Goal: Task Accomplishment & Management: Manage account settings

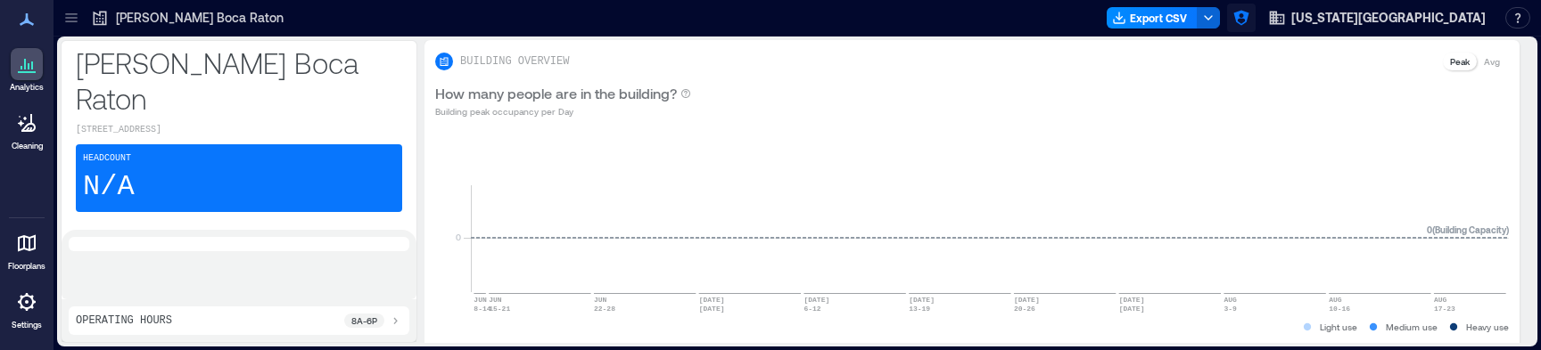
click at [1248, 17] on icon "button" at bounding box center [1240, 18] width 15 height 15
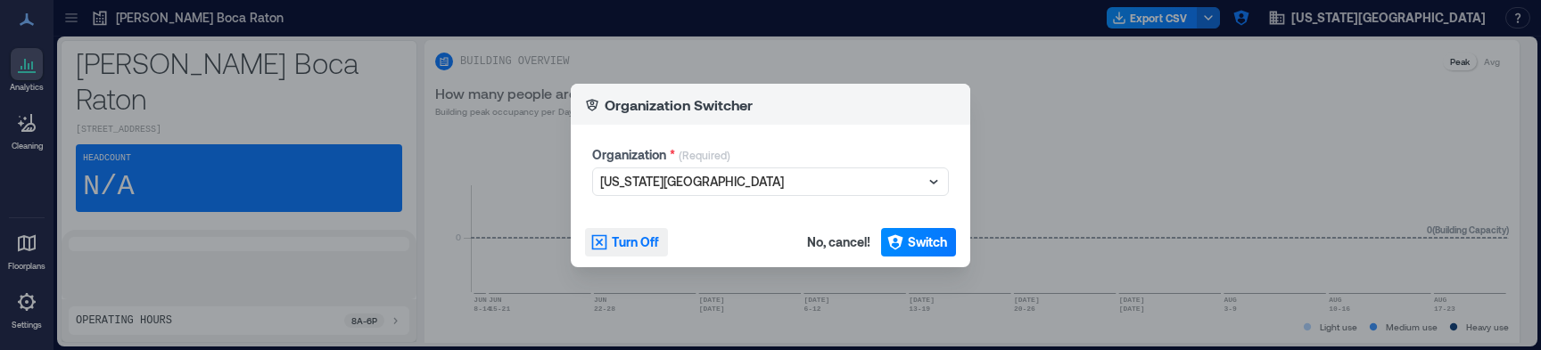
click at [619, 242] on span "Turn Off" at bounding box center [635, 243] width 47 height 18
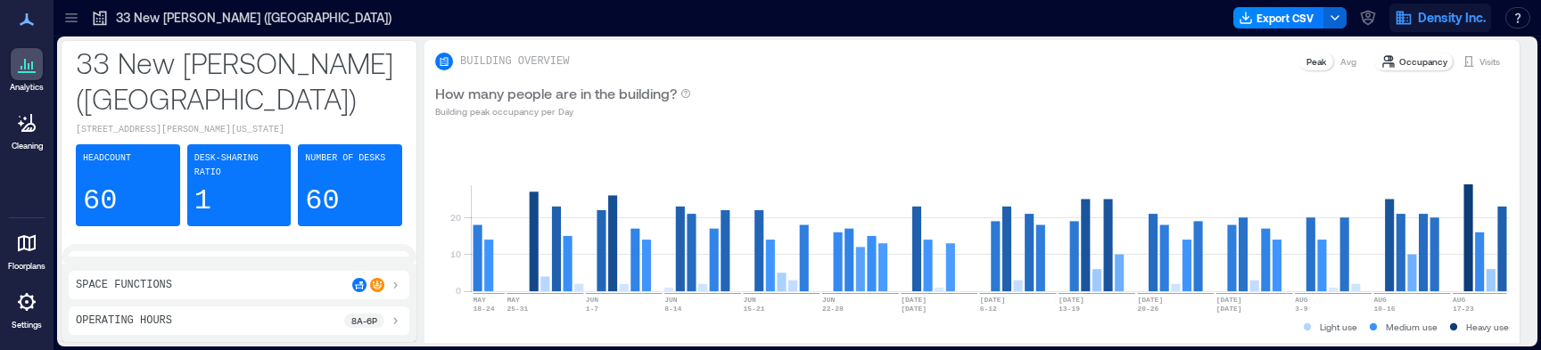
click at [1396, 20] on icon "button" at bounding box center [1403, 18] width 15 height 13
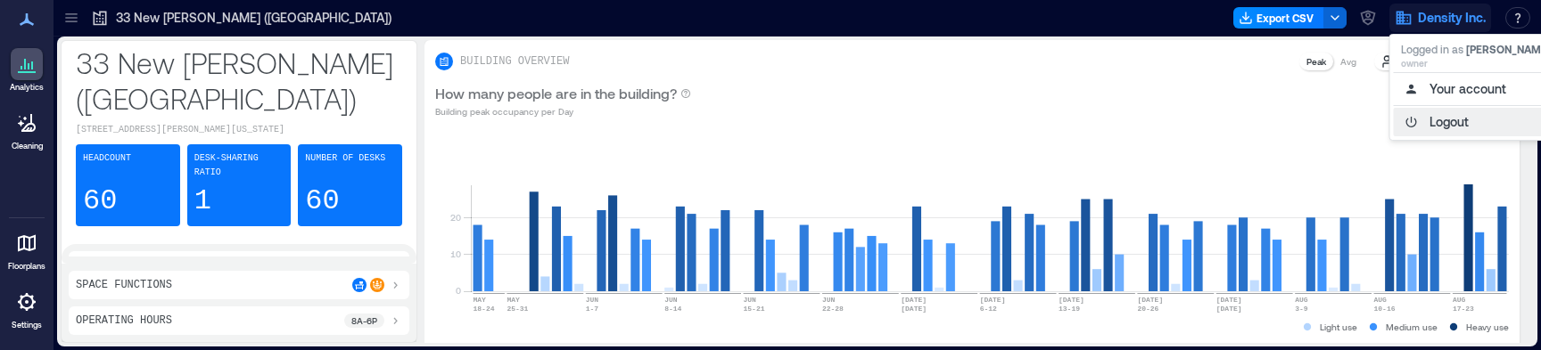
click at [1437, 127] on button "Logout" at bounding box center [1476, 122] width 164 height 29
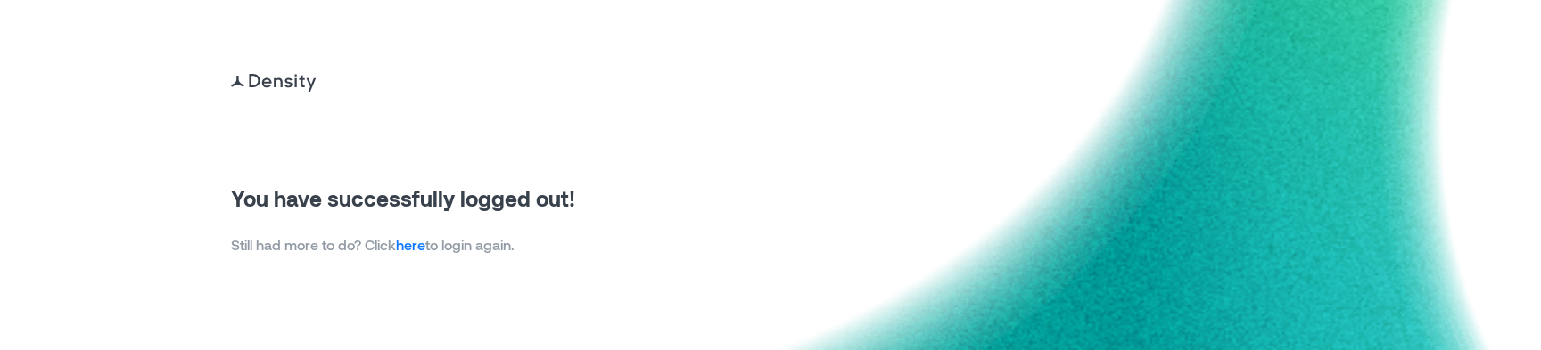
click at [410, 245] on link "here" at bounding box center [410, 244] width 29 height 17
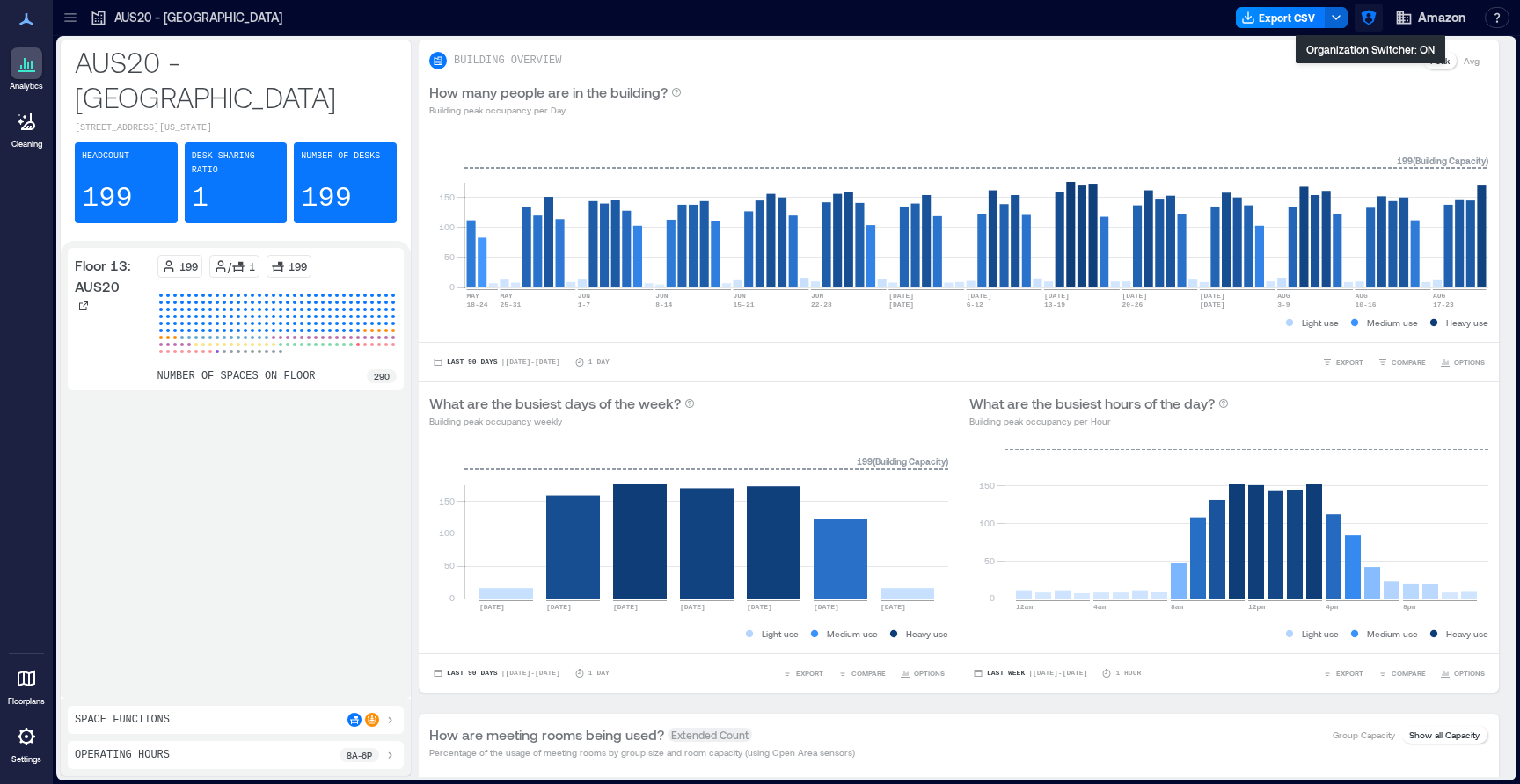
click at [1371, 19] on icon "button" at bounding box center [1369, 18] width 18 height 18
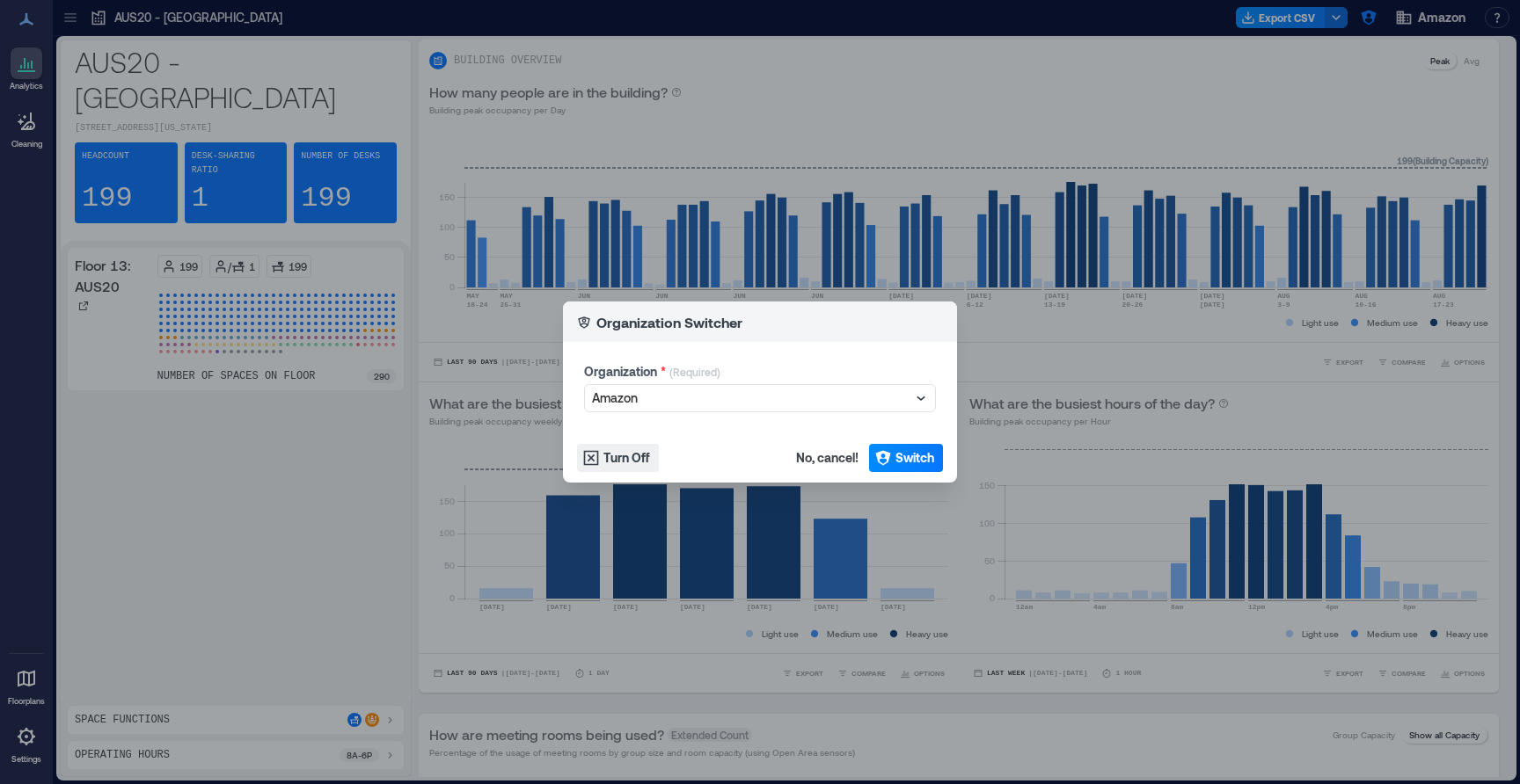
click at [1388, 21] on div "Organization Switcher Organization * (Required) Amazon Turn Off No, cancel! Swi…" at bounding box center [760, 392] width 1520 height 784
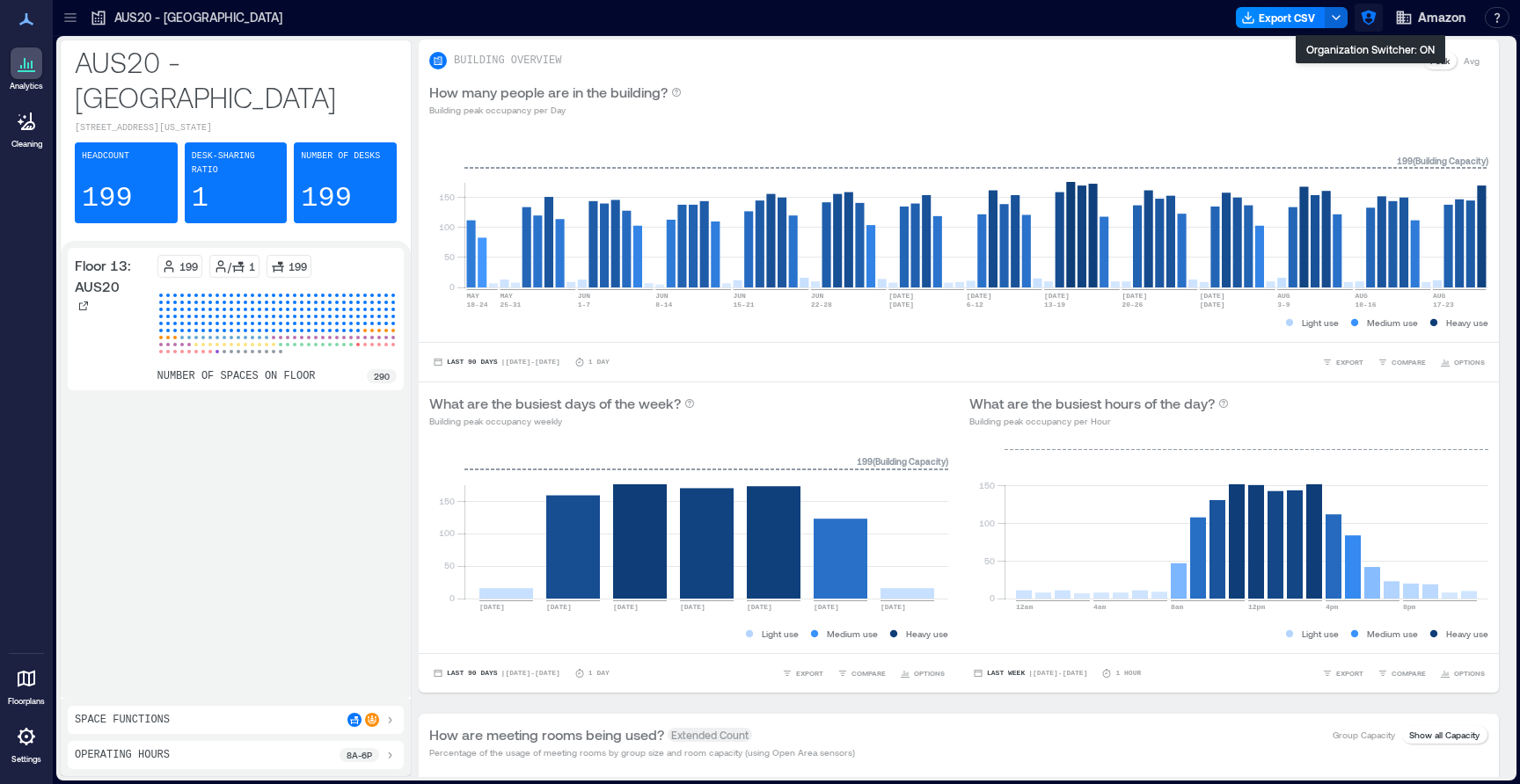
click at [1371, 20] on icon "button" at bounding box center [1369, 18] width 18 height 18
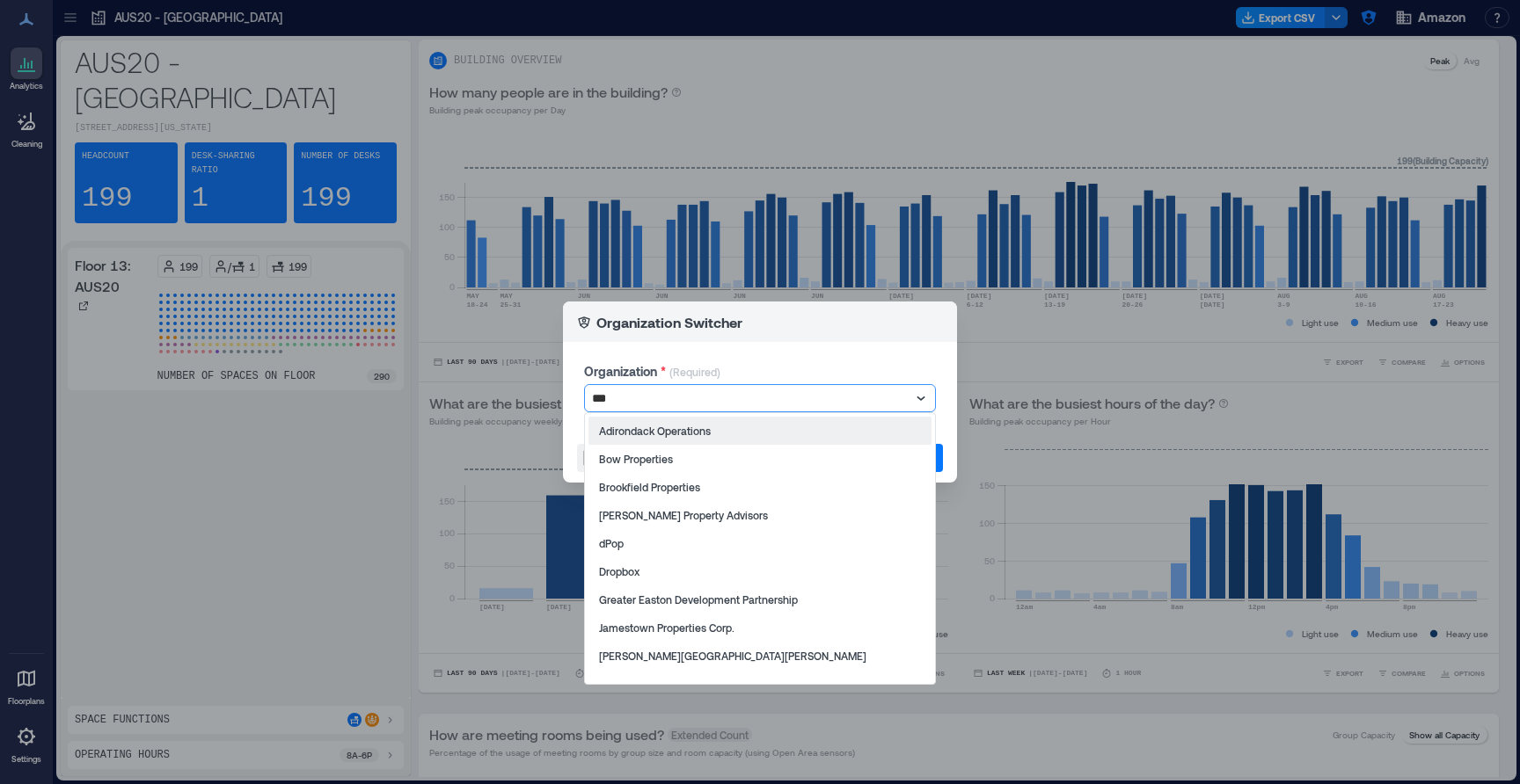
type input "****"
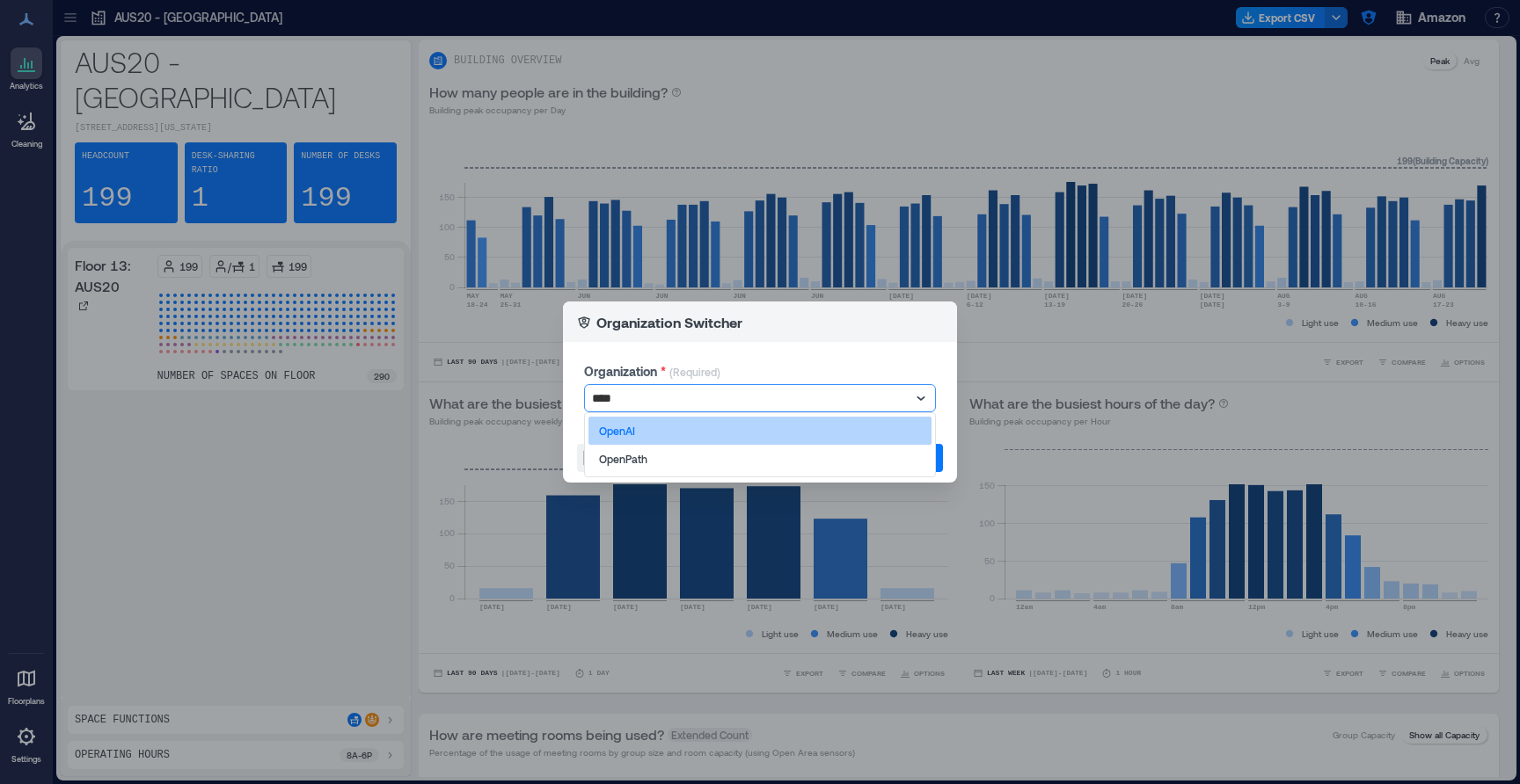
click at [867, 431] on div "OpenAI" at bounding box center [760, 431] width 343 height 29
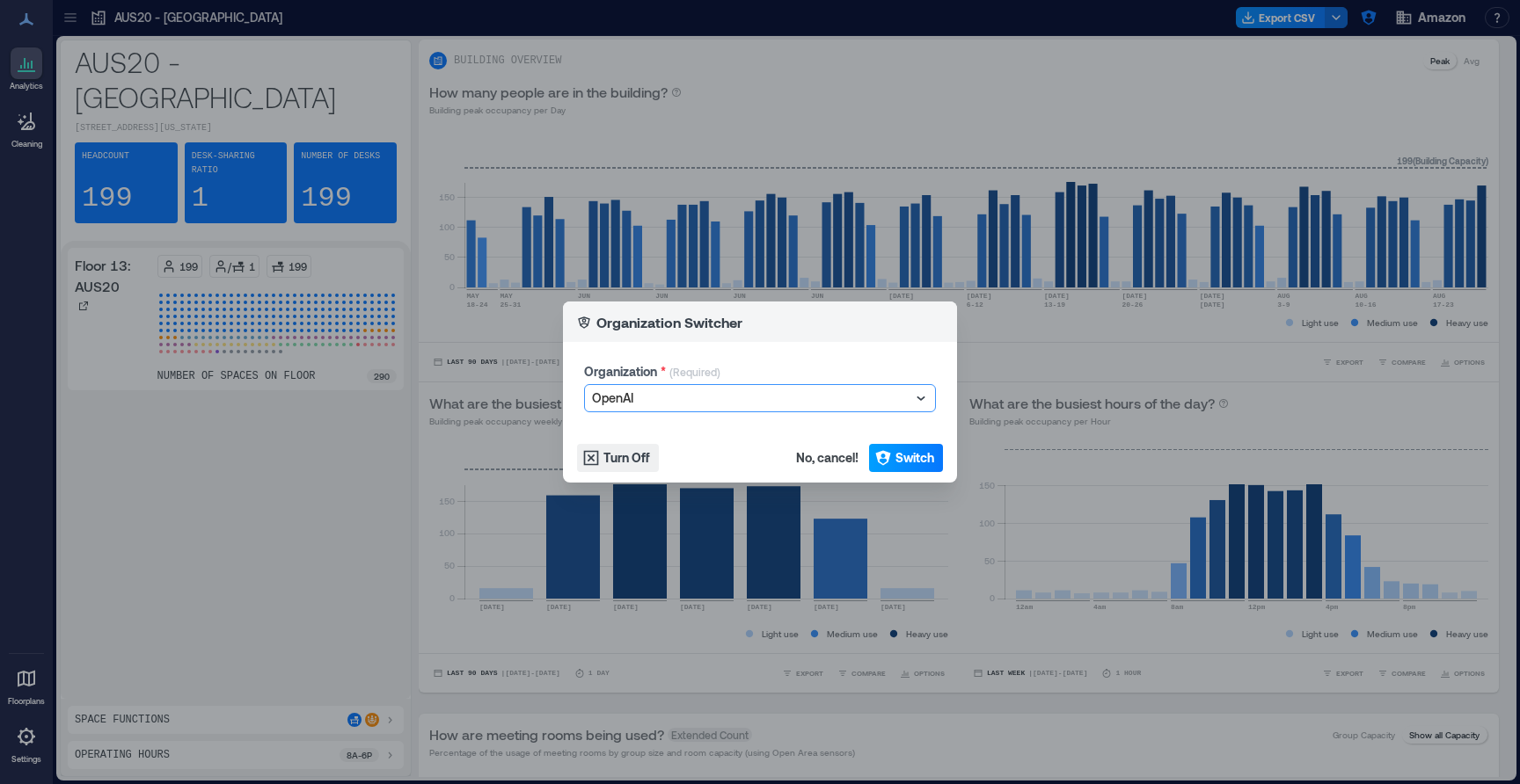
click at [913, 467] on button "Switch" at bounding box center [905, 458] width 74 height 29
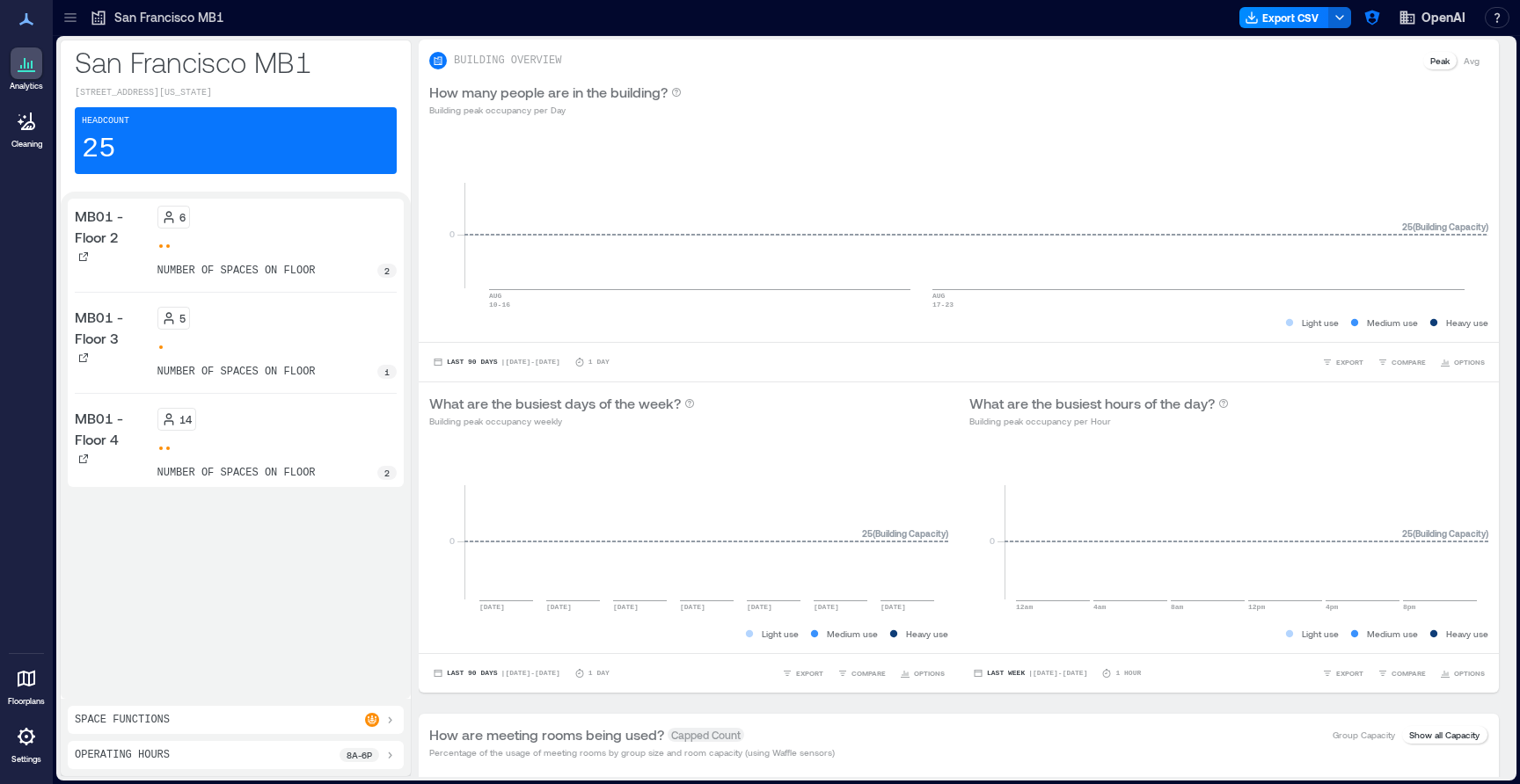
click at [4, 765] on div "Floorplans Settings" at bounding box center [27, 712] width 47 height 117
click at [23, 743] on icon at bounding box center [26, 737] width 21 height 21
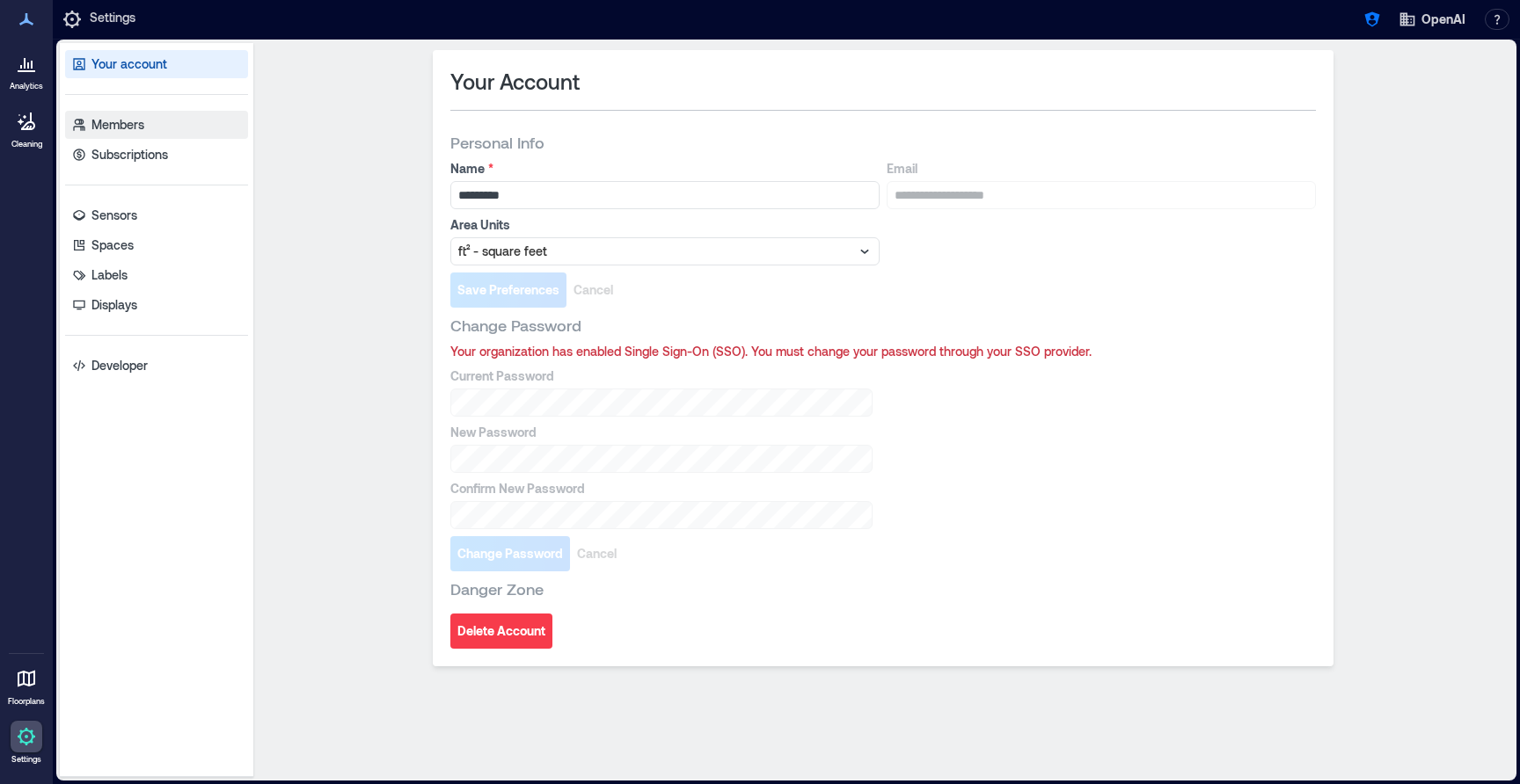
click at [130, 127] on p "Members" at bounding box center [118, 125] width 53 height 18
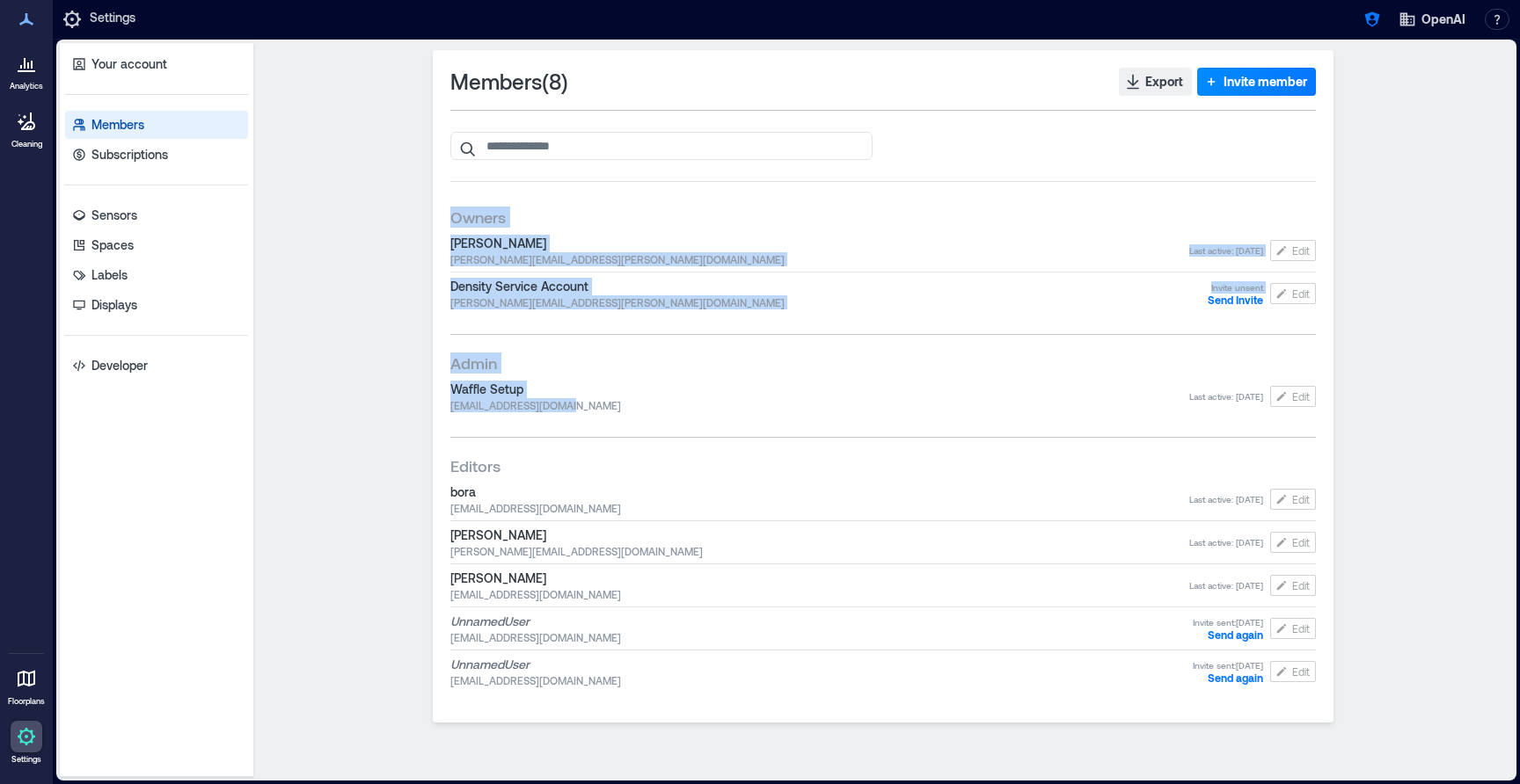
drag, startPoint x: 569, startPoint y: 404, endPoint x: 439, endPoint y: 214, distance: 230.2
click at [439, 213] on div "Members ( 8 ) Export Invite member Owners Roy Chan roy.chan+oai@density.io Last…" at bounding box center [883, 387] width 901 height 673
click at [439, 214] on div "Members ( 8 ) Export Invite member Owners Roy Chan roy.chan+oai@density.io Last…" at bounding box center [883, 387] width 901 height 673
drag, startPoint x: 446, startPoint y: 199, endPoint x: 588, endPoint y: 423, distance: 265.2
click at [588, 423] on div "Members ( 8 ) Export Invite member Owners Roy Chan roy.chan+oai@density.io Last…" at bounding box center [883, 387] width 901 height 673
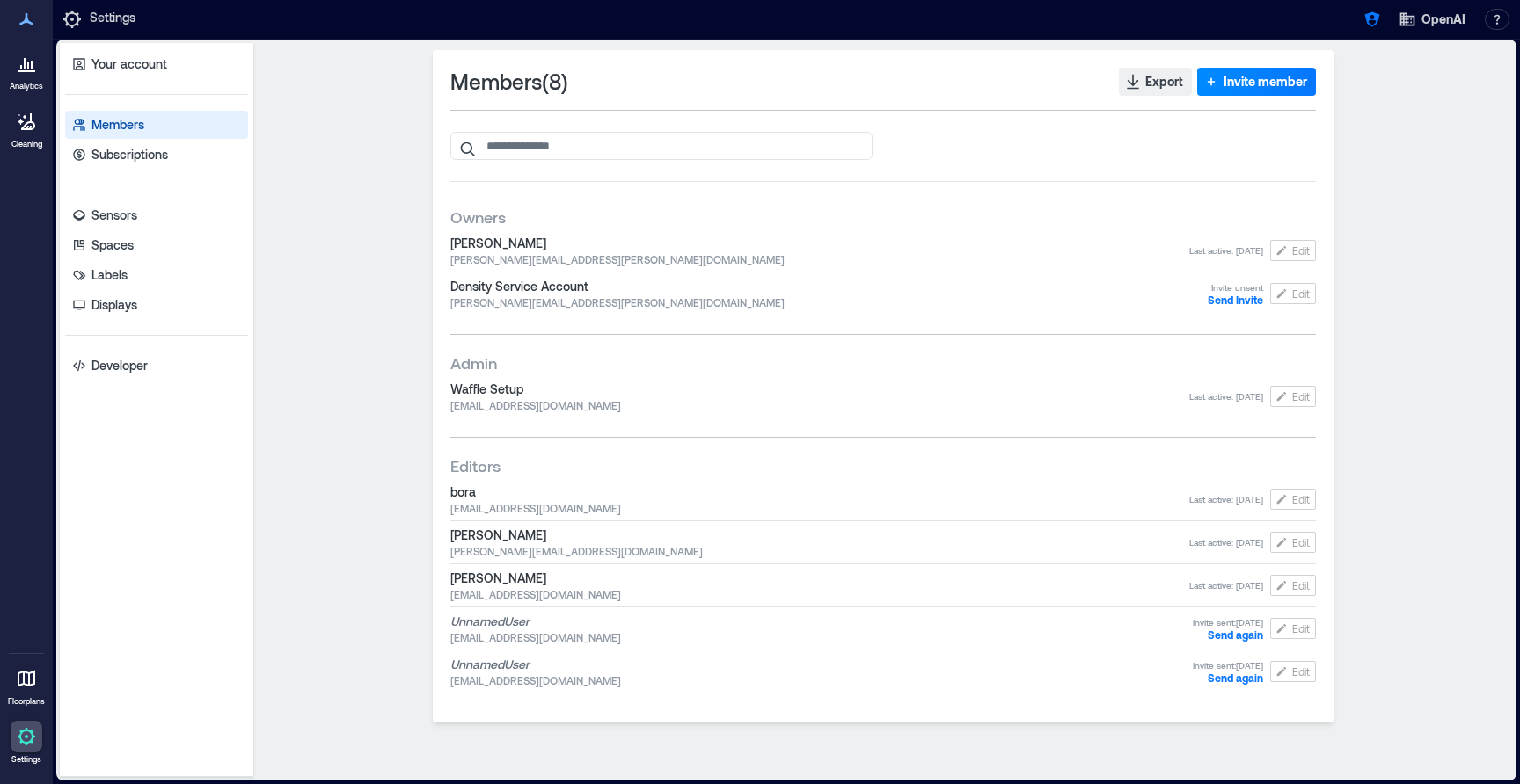
click at [588, 423] on div at bounding box center [883, 437] width 865 height 29
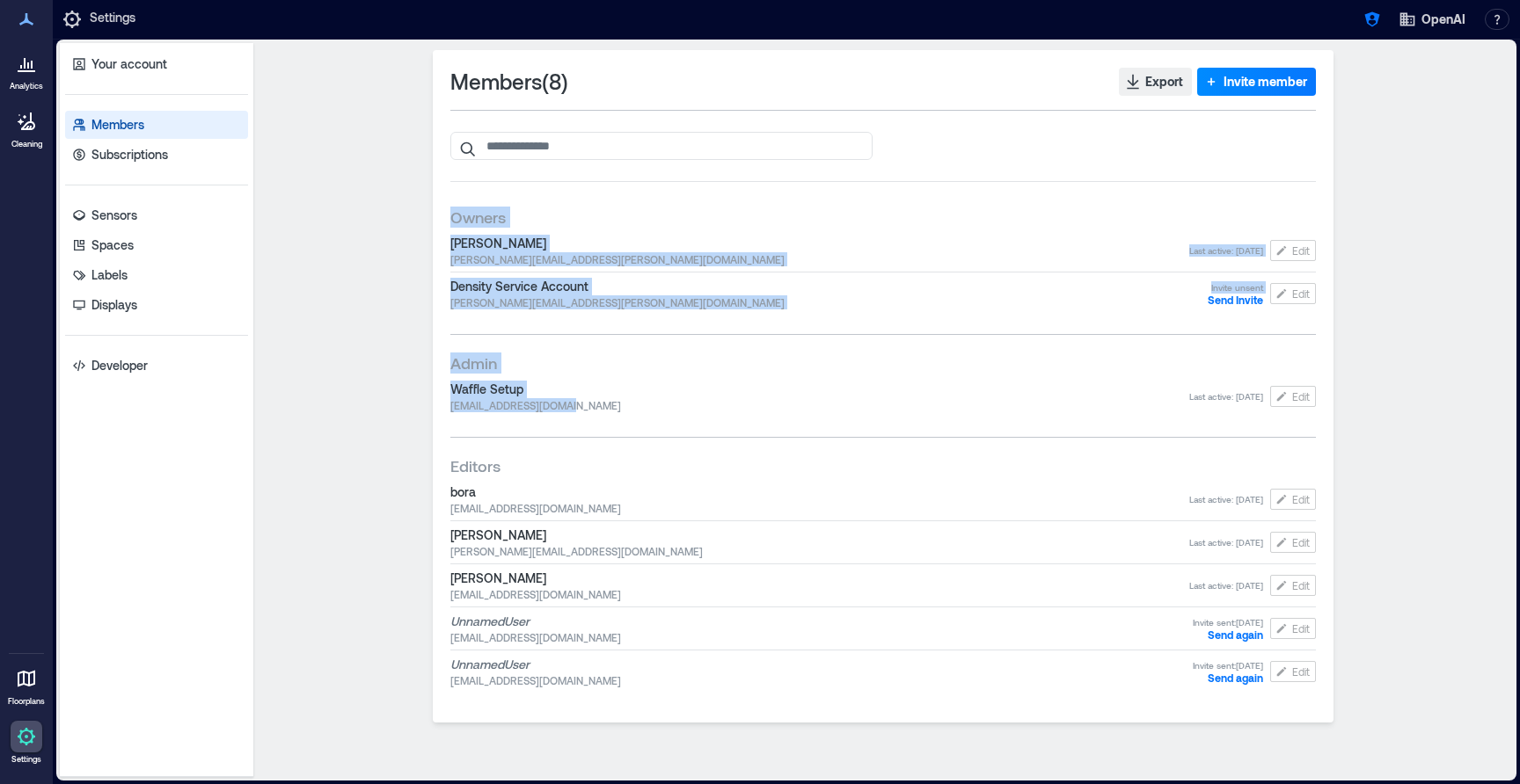
drag, startPoint x: 635, startPoint y: 417, endPoint x: 410, endPoint y: 205, distance: 309.1
click at [410, 205] on div "Members ( 8 ) Export Invite member Owners Roy Chan roy.chan+oai@density.io Last…" at bounding box center [883, 410] width 1246 height 720
click at [411, 206] on div "Members ( 8 ) Export Invite member Owners Roy Chan roy.chan+oai@density.io Last…" at bounding box center [883, 410] width 1246 height 720
drag, startPoint x: 620, startPoint y: 409, endPoint x: 411, endPoint y: 209, distance: 289.3
click at [411, 209] on div "Members ( 8 ) Export Invite member Owners Roy Chan roy.chan+oai@density.io Last…" at bounding box center [883, 410] width 1246 height 720
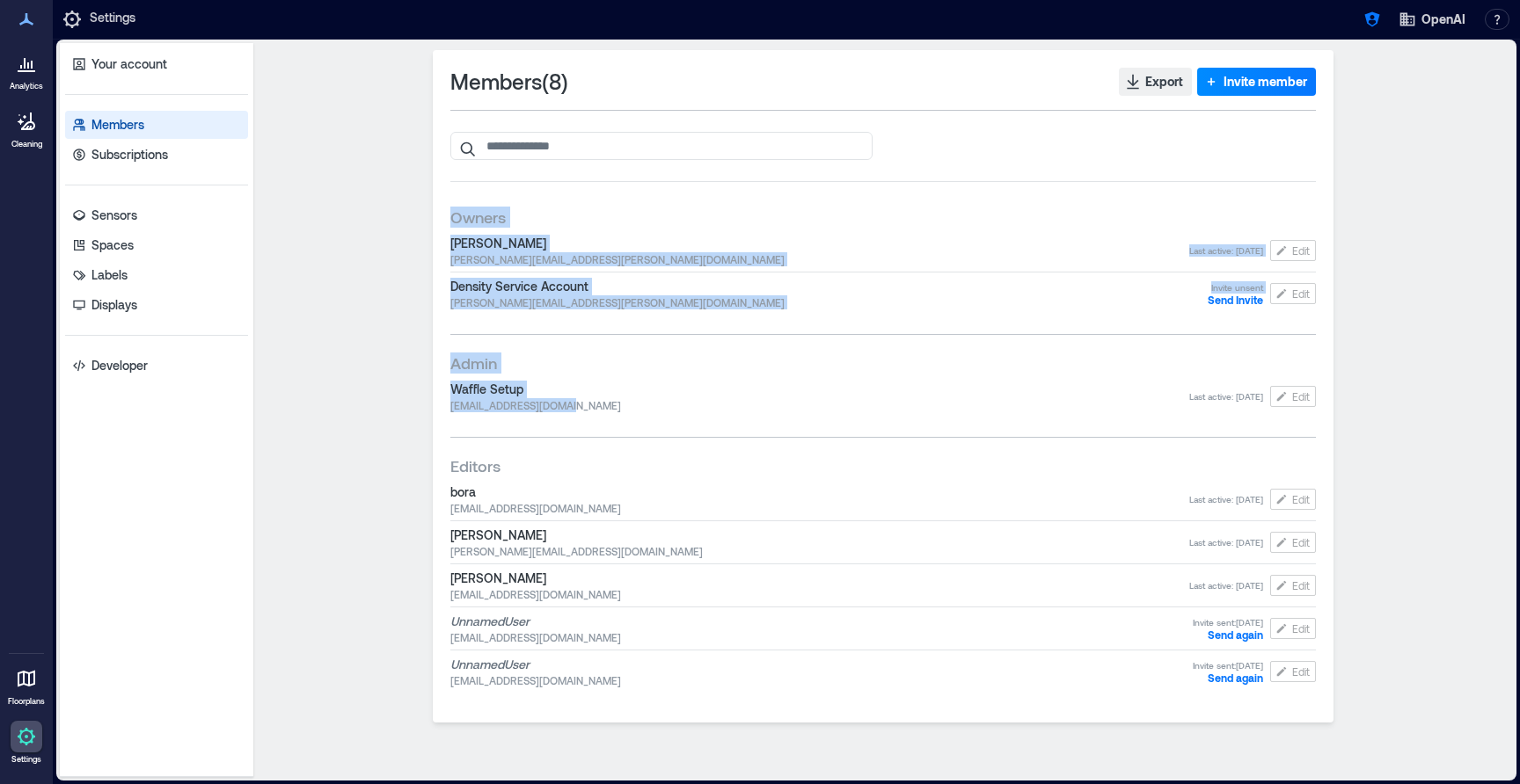
click at [411, 209] on div "Members ( 8 ) Export Invite member Owners Roy Chan roy.chan+oai@density.io Last…" at bounding box center [883, 410] width 1246 height 720
drag, startPoint x: 429, startPoint y: 181, endPoint x: 575, endPoint y: 398, distance: 261.5
click at [575, 398] on div "Members ( 8 ) Export Invite member Owners Roy Chan roy.chan+oai@density.io Last…" at bounding box center [883, 410] width 1246 height 720
click at [575, 398] on span "waffle.oai@density.io" at bounding box center [820, 405] width 739 height 14
drag, startPoint x: 606, startPoint y: 401, endPoint x: 435, endPoint y: 208, distance: 257.9
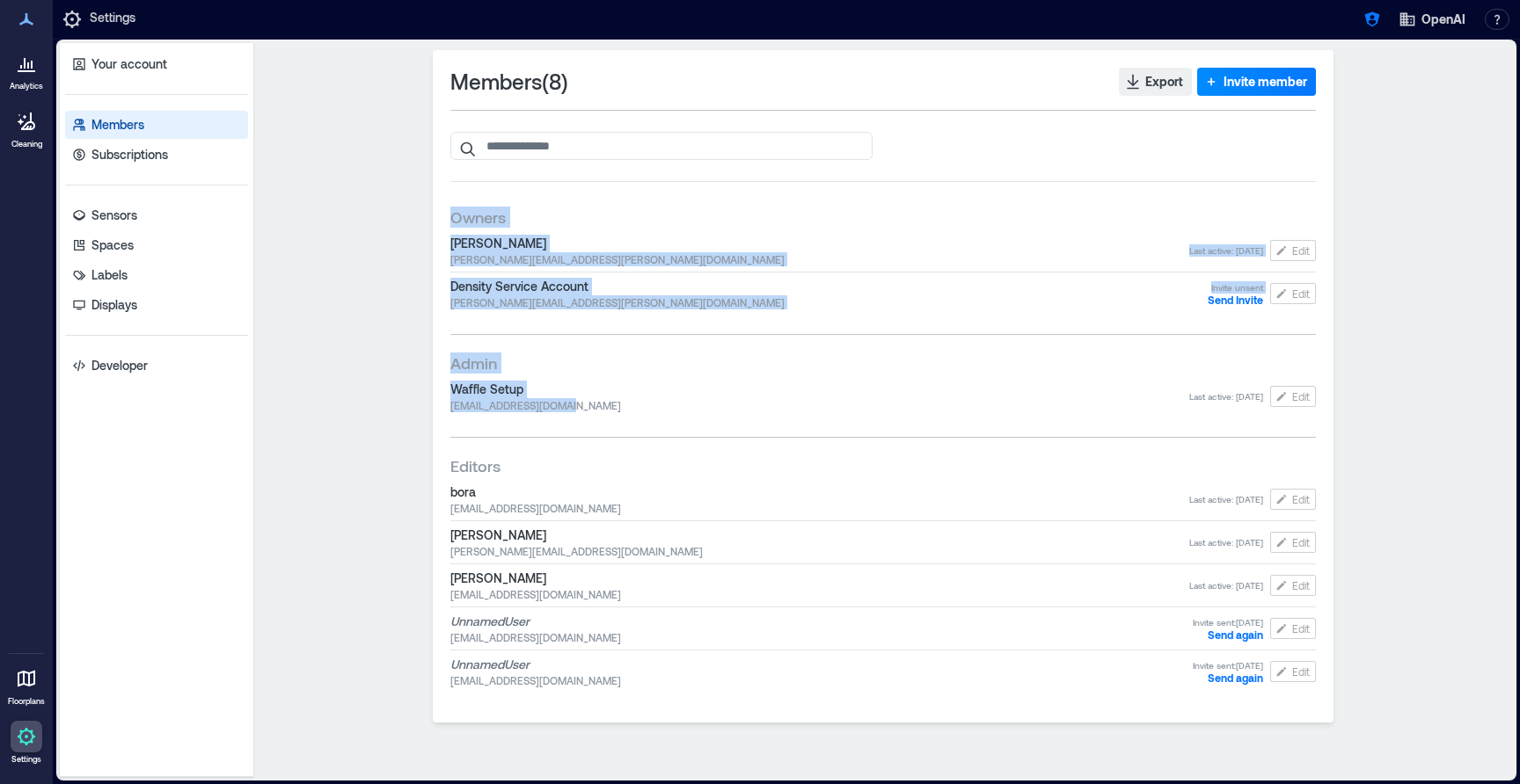
click at [435, 208] on div "Members ( 8 ) Export Invite member Owners Roy Chan roy.chan+oai@density.io Last…" at bounding box center [883, 387] width 901 height 673
drag, startPoint x: 414, startPoint y: 191, endPoint x: 573, endPoint y: 402, distance: 264.2
click at [573, 402] on div "Members ( 8 ) Export Invite member Owners Roy Chan roy.chan+oai@density.io Last…" at bounding box center [883, 410] width 1246 height 720
click at [573, 402] on span "waffle.oai@density.io" at bounding box center [820, 405] width 739 height 14
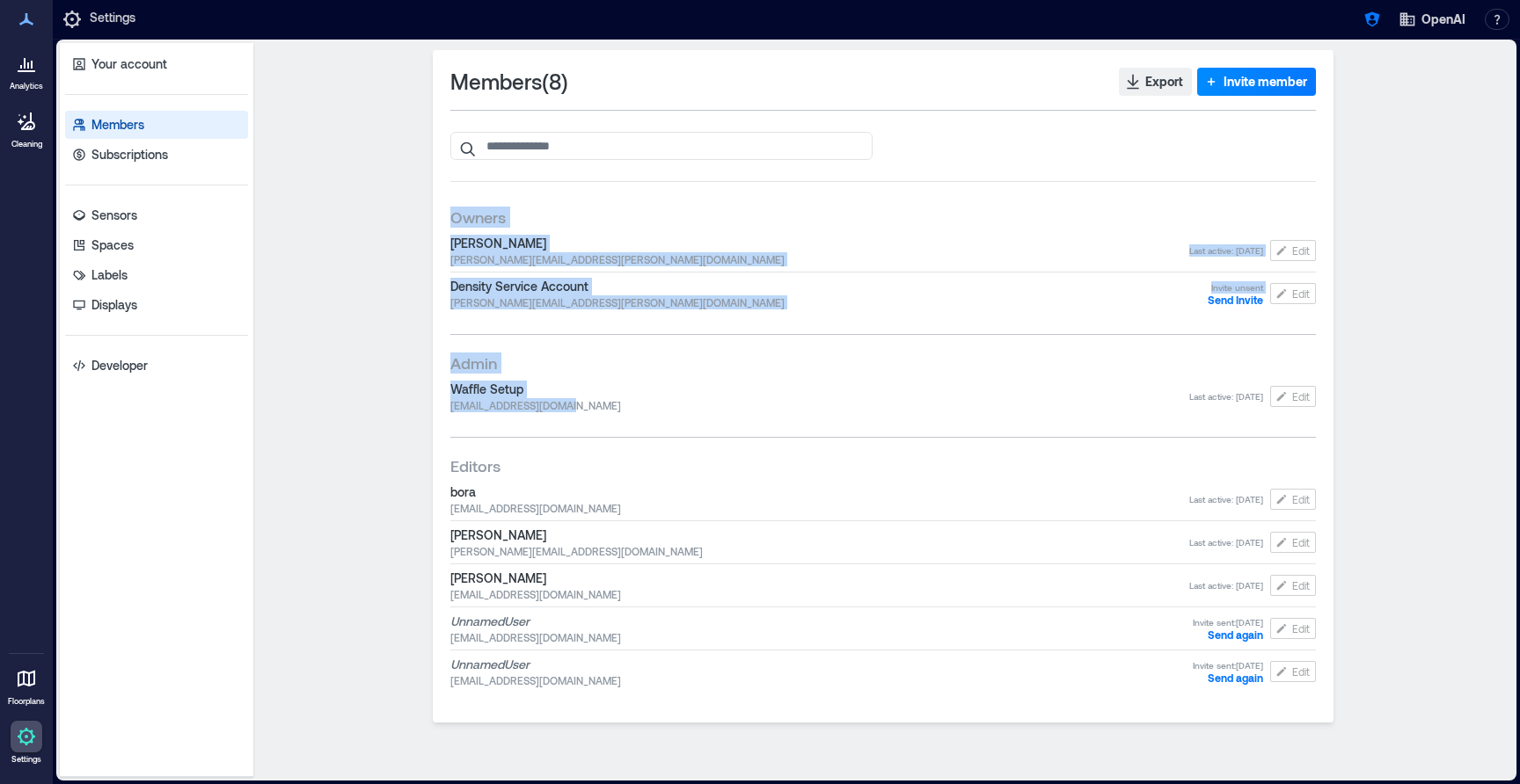
drag, startPoint x: 593, startPoint y: 405, endPoint x: 408, endPoint y: 208, distance: 270.2
click at [408, 208] on div "Members ( 8 ) Export Invite member Owners Roy Chan roy.chan+oai@density.io Last…" at bounding box center [883, 410] width 1246 height 720
drag, startPoint x: 398, startPoint y: 192, endPoint x: 582, endPoint y: 410, distance: 285.3
click at [582, 410] on div "Members ( 8 ) Export Invite member Owners Roy Chan roy.chan+oai@density.io Last…" at bounding box center [883, 410] width 1246 height 720
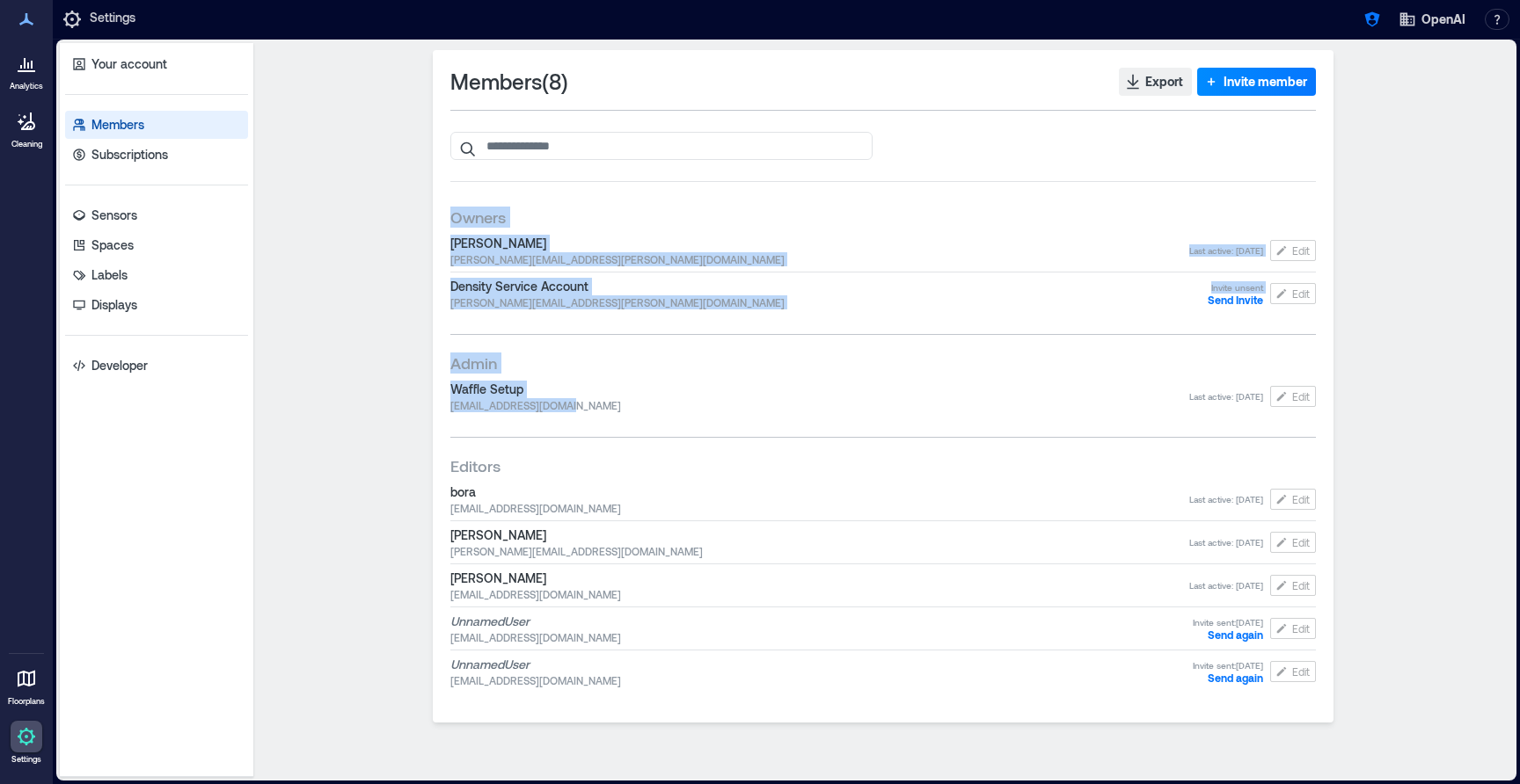
click at [582, 410] on span "waffle.oai@density.io" at bounding box center [820, 405] width 739 height 14
